Goal: Information Seeking & Learning: Learn about a topic

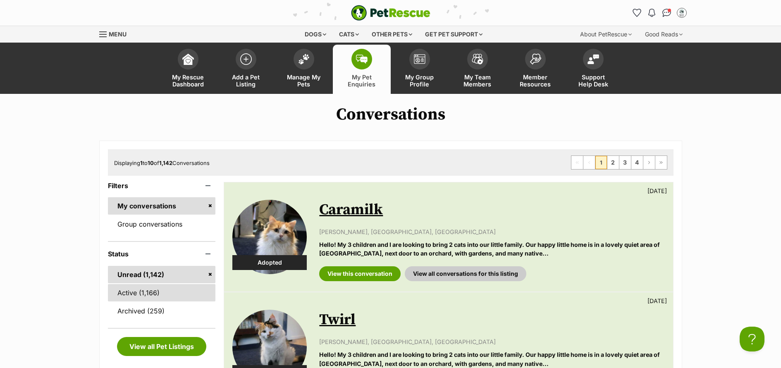
click at [147, 294] on link "Active (1,166)" at bounding box center [162, 292] width 108 height 17
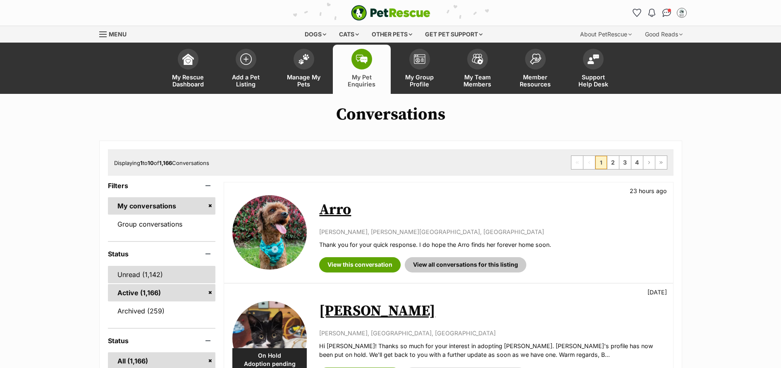
click at [131, 279] on link "Unread (1,142)" at bounding box center [162, 274] width 108 height 17
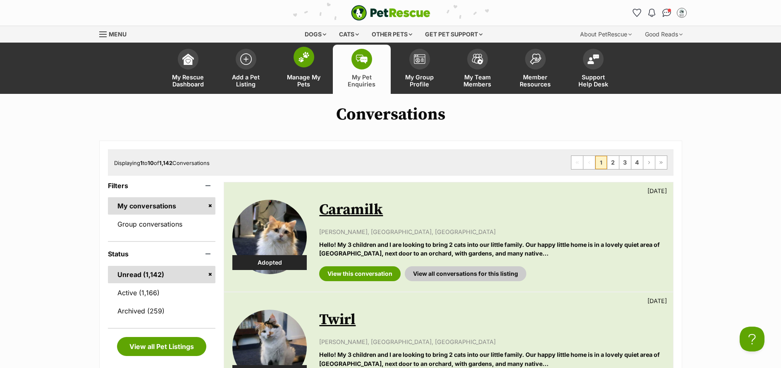
click at [290, 79] on span "Manage My Pets" at bounding box center [303, 81] width 37 height 14
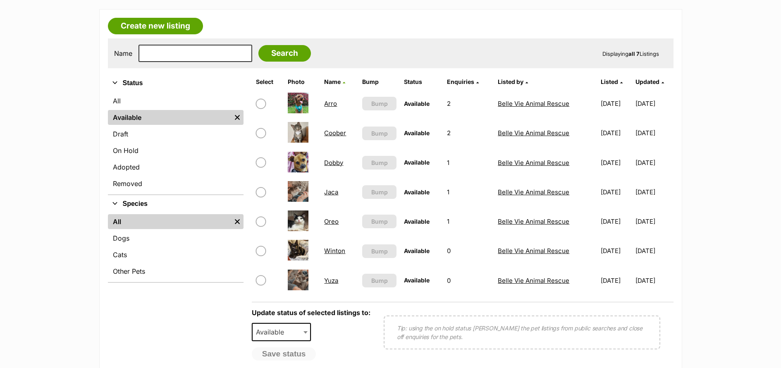
scroll to position [96, 0]
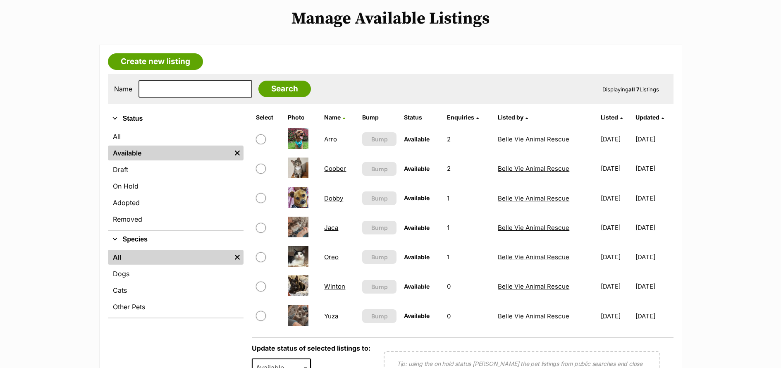
click at [327, 258] on link "Oreo" at bounding box center [331, 257] width 14 height 8
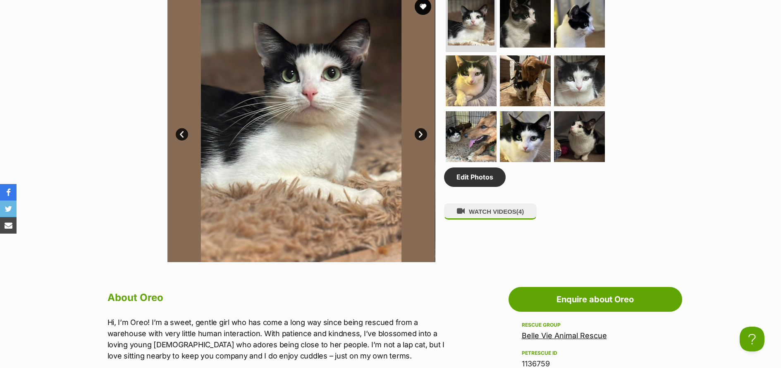
scroll to position [349, 0]
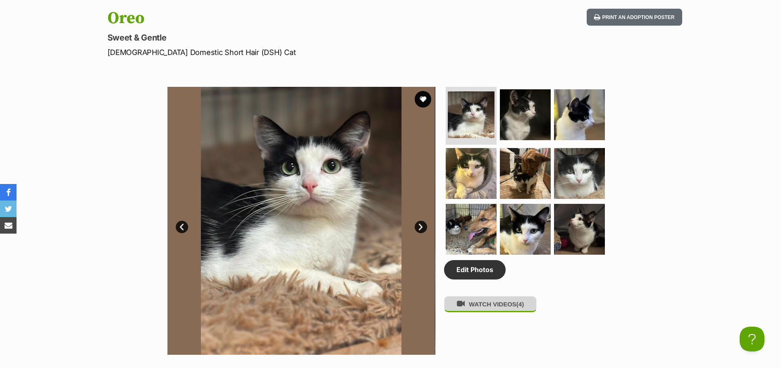
click at [505, 308] on button "WATCH VIDEOS (4)" at bounding box center [490, 304] width 93 height 16
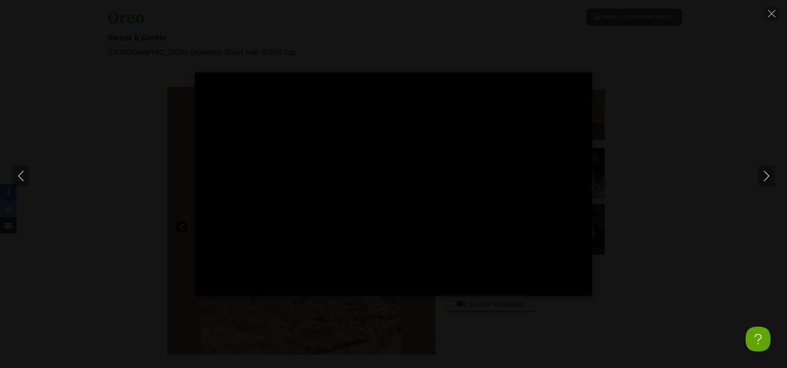
type input "100"
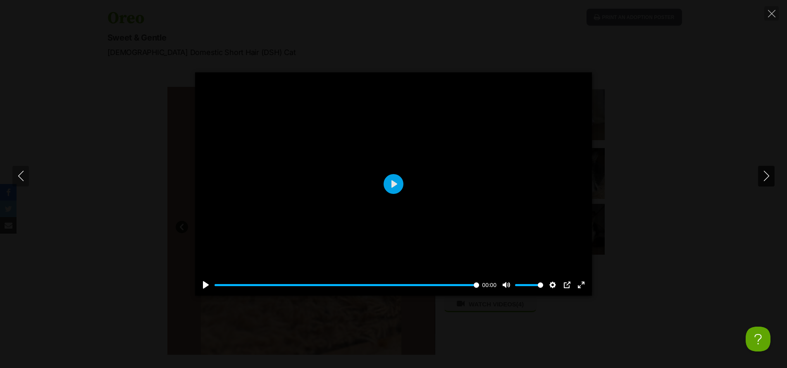
click at [764, 180] on icon "Next" at bounding box center [766, 176] width 10 height 10
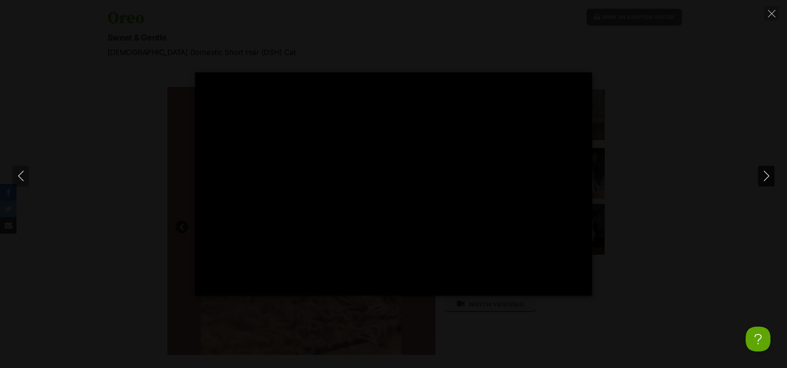
click at [766, 178] on icon "Next" at bounding box center [765, 176] width 5 height 10
type input "97.54"
click at [766, 178] on icon "Next" at bounding box center [765, 176] width 5 height 10
type input "20.32"
click at [771, 11] on icon "Close" at bounding box center [771, 13] width 7 height 7
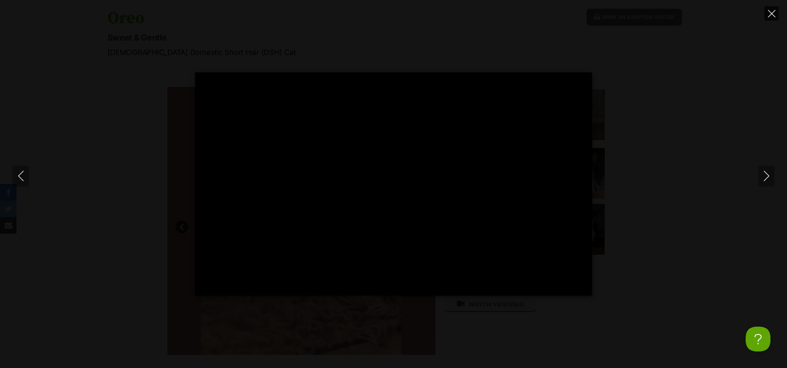
type input "49.08"
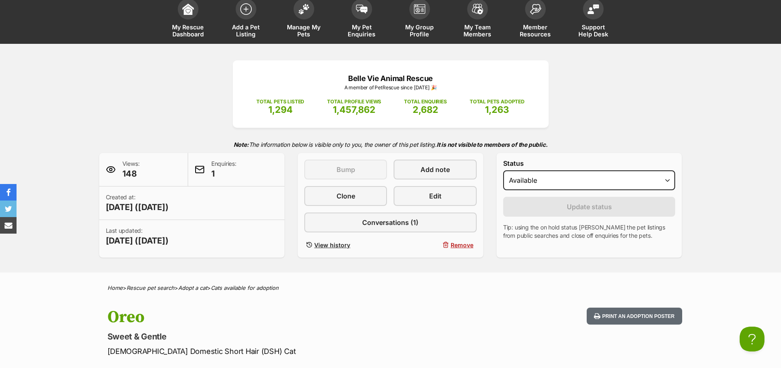
scroll to position [0, 0]
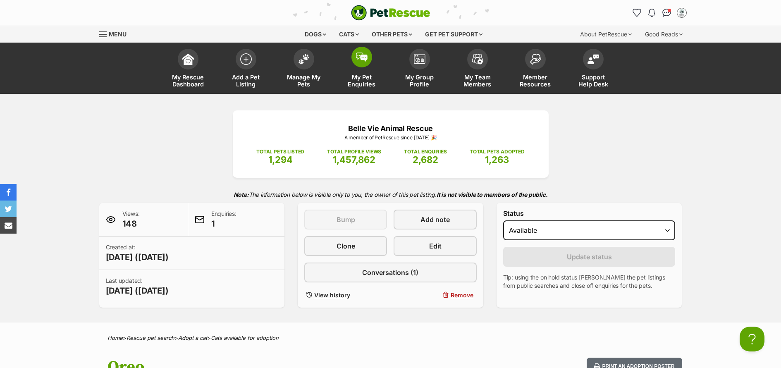
click at [354, 79] on span "My Pet Enquiries" at bounding box center [361, 81] width 37 height 14
